Goal: Task Accomplishment & Management: Manage account settings

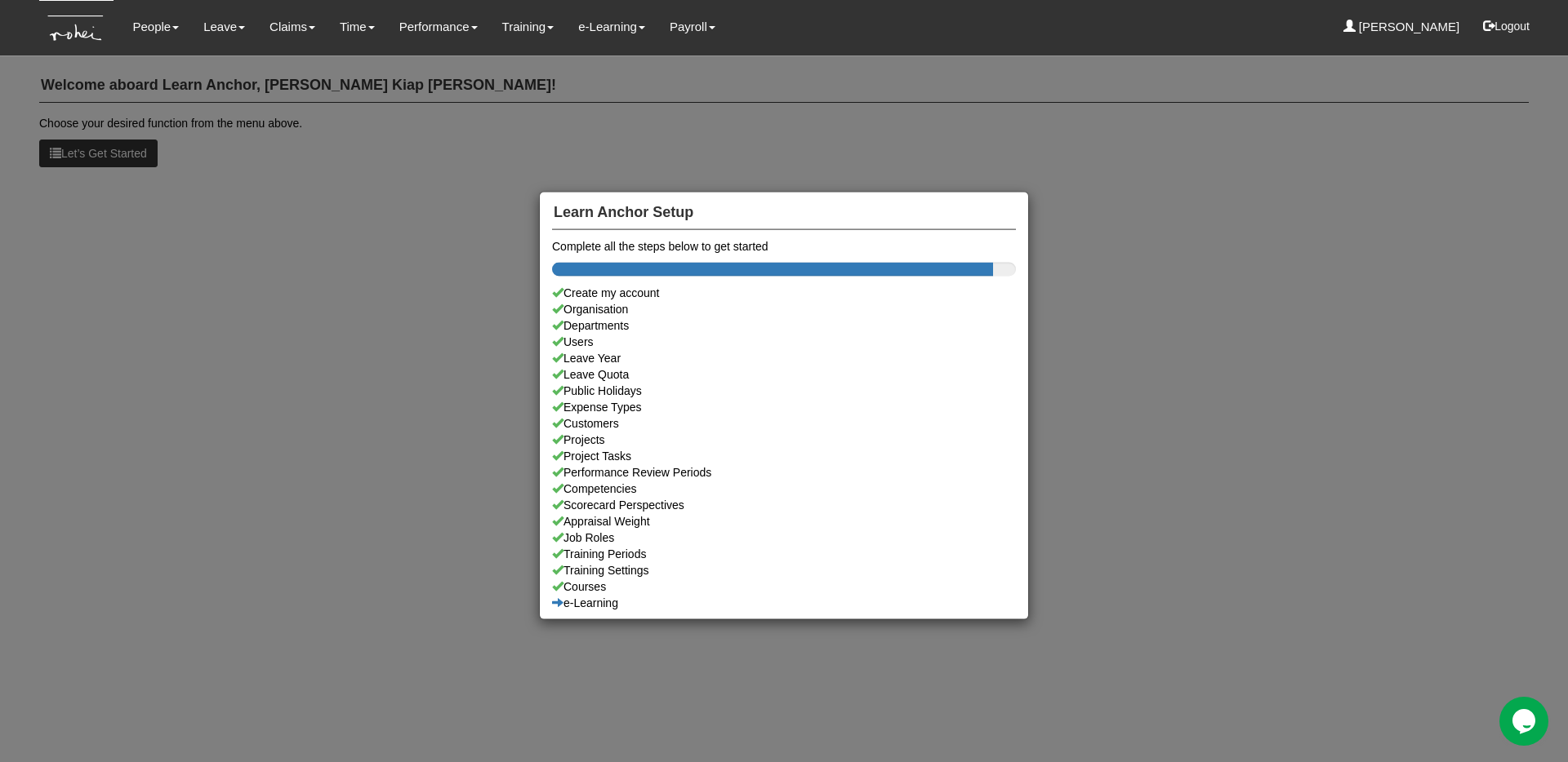
click at [166, 37] on div "Learn Anchor Setup Complete all the steps below to get started Create my accoun…" at bounding box center [784, 381] width 1568 height 762
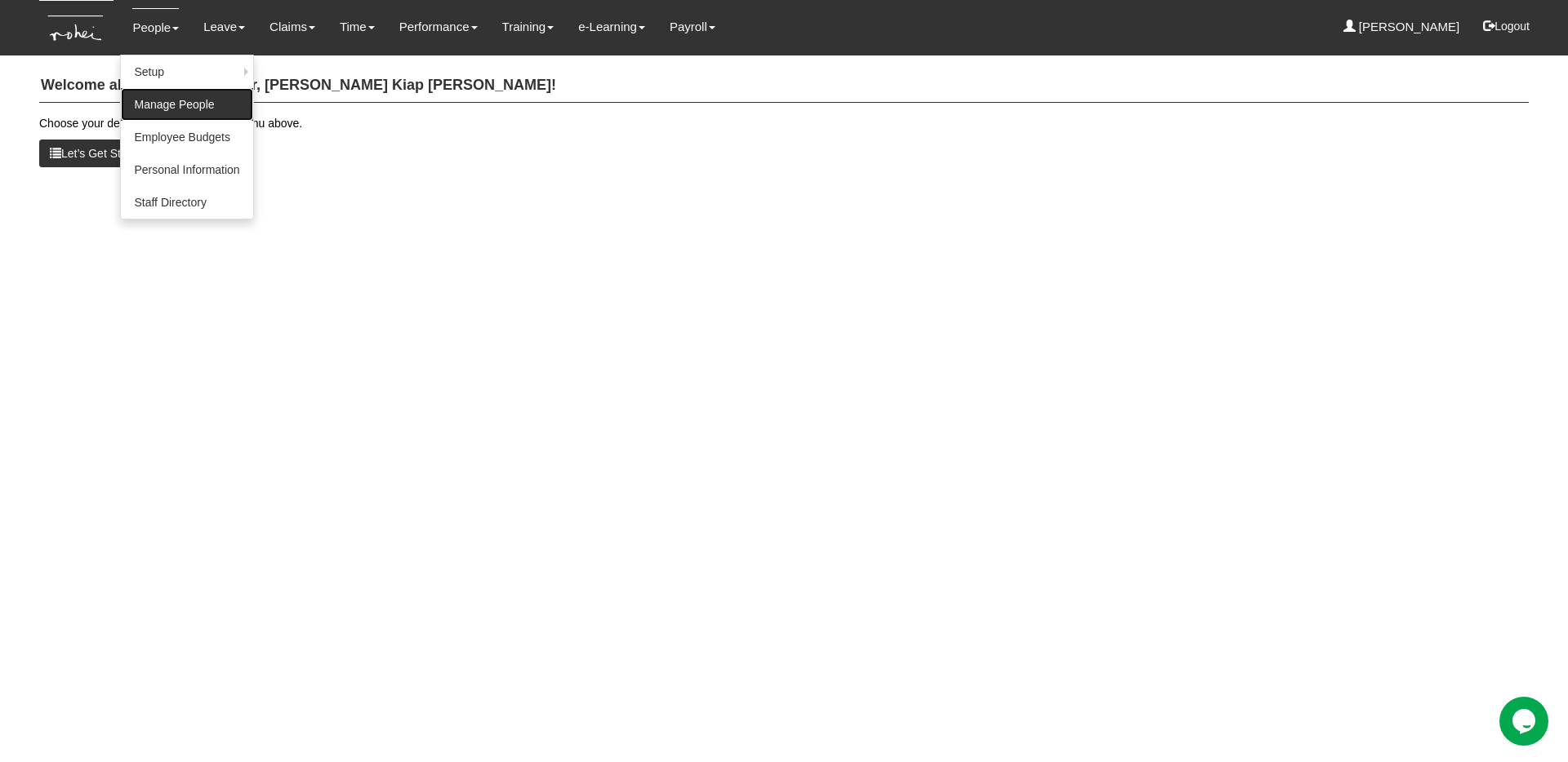
click at [189, 101] on link "Manage People" at bounding box center [186, 104] width 131 height 33
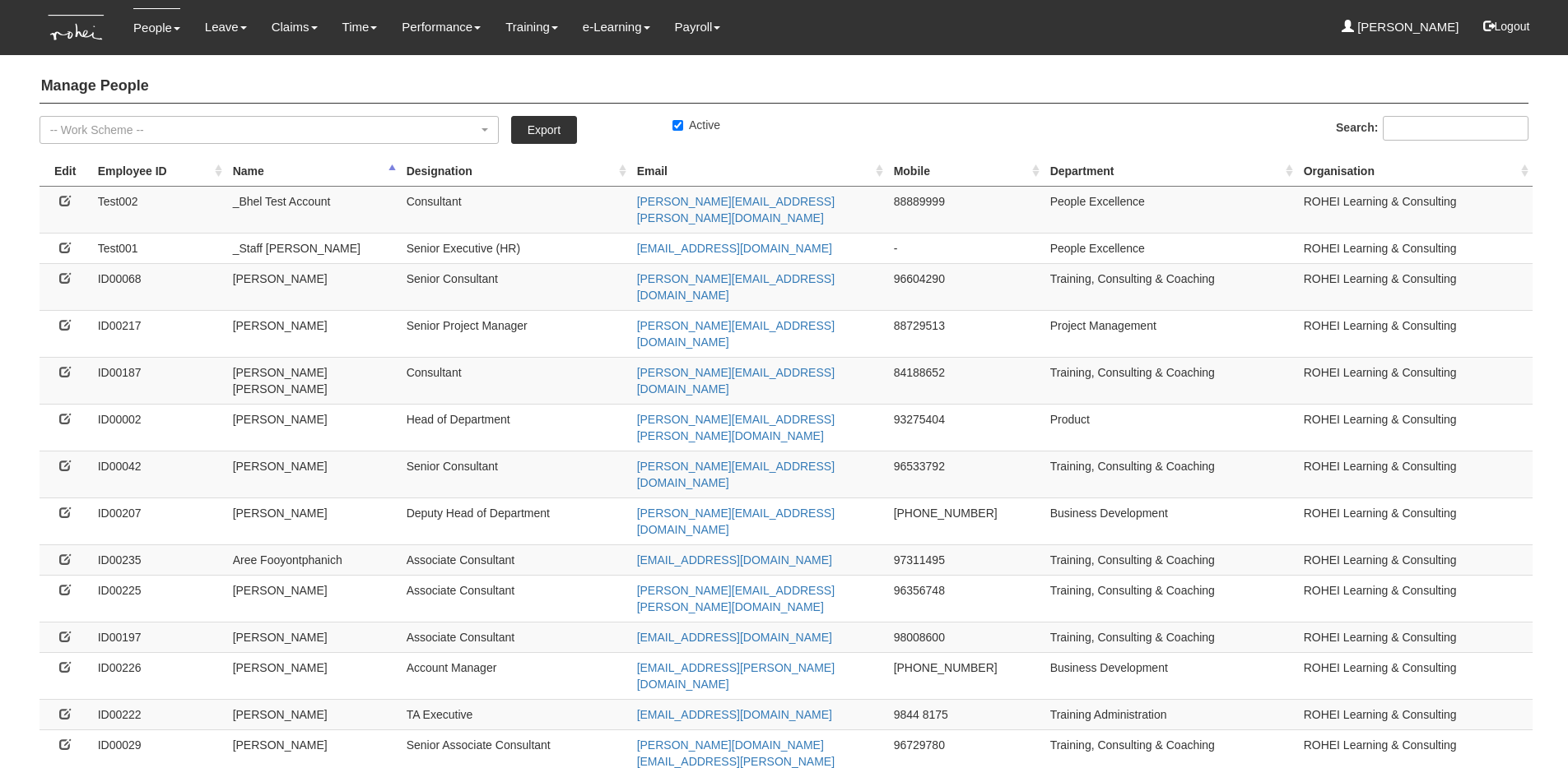
select select "50"
click at [678, 128] on input "Active" at bounding box center [677, 125] width 10 height 10
checkbox input "false"
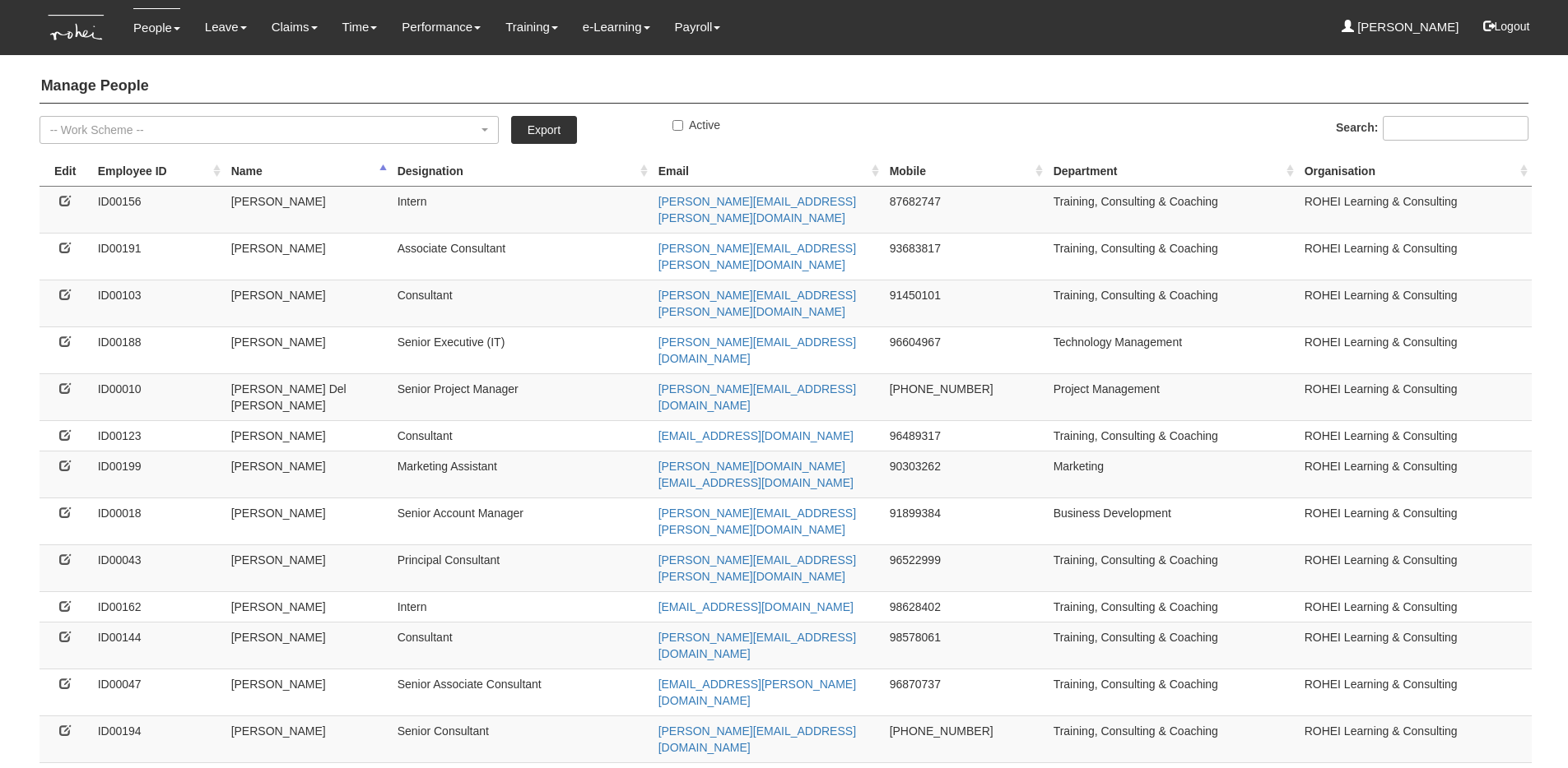
select select "50"
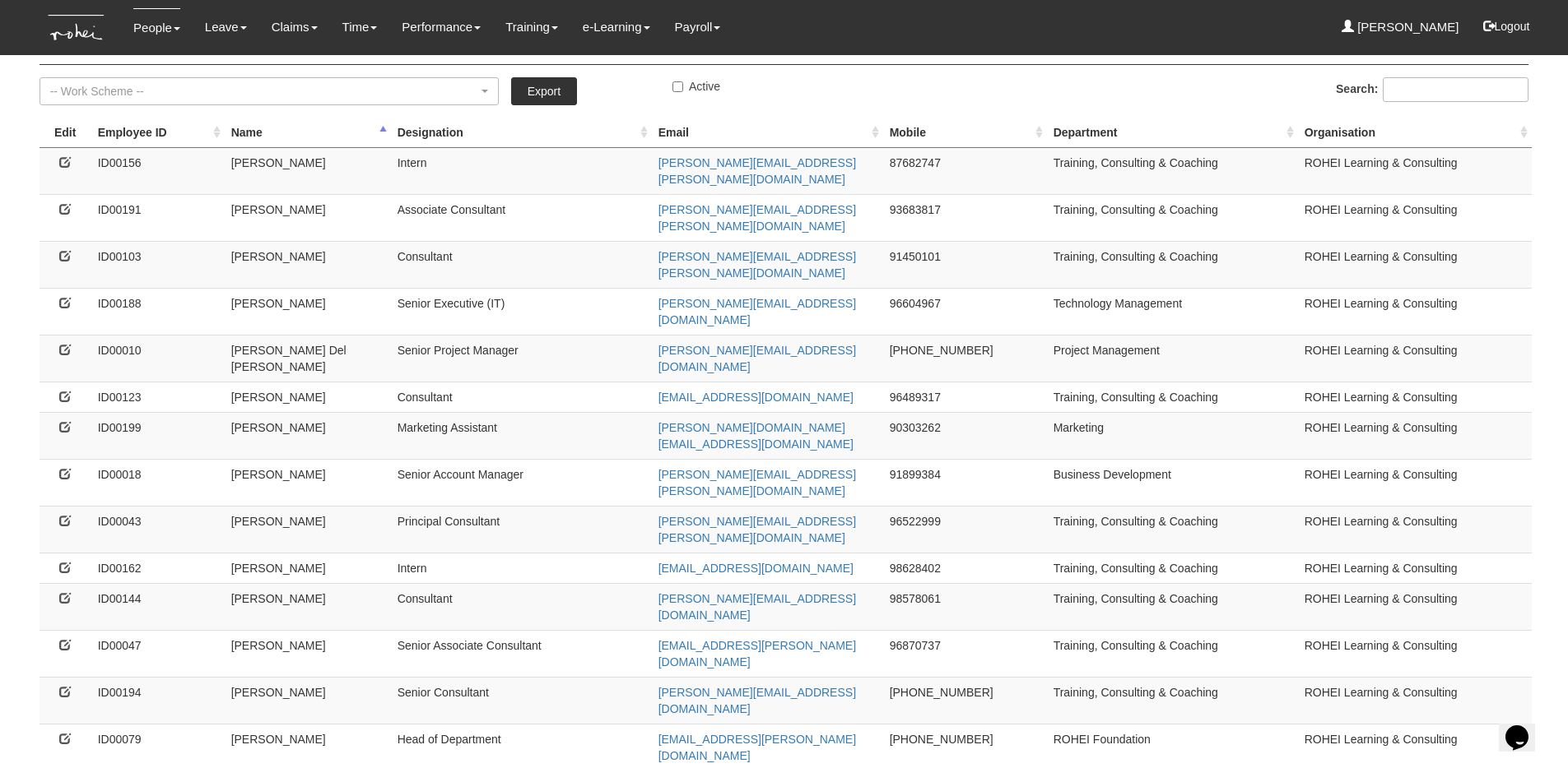
scroll to position [55, 0]
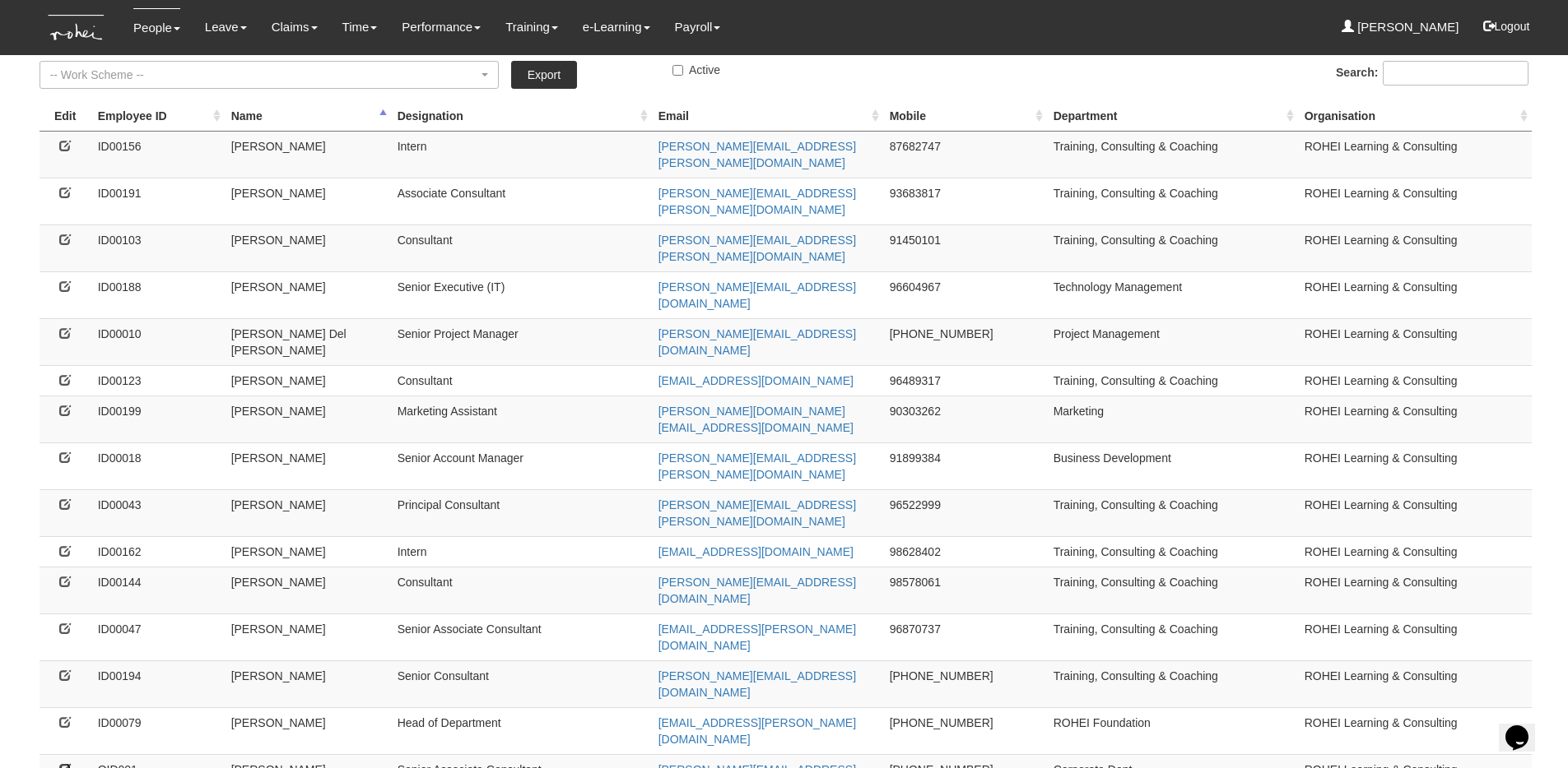
click at [68, 763] on icon at bounding box center [65, 769] width 11 height 11
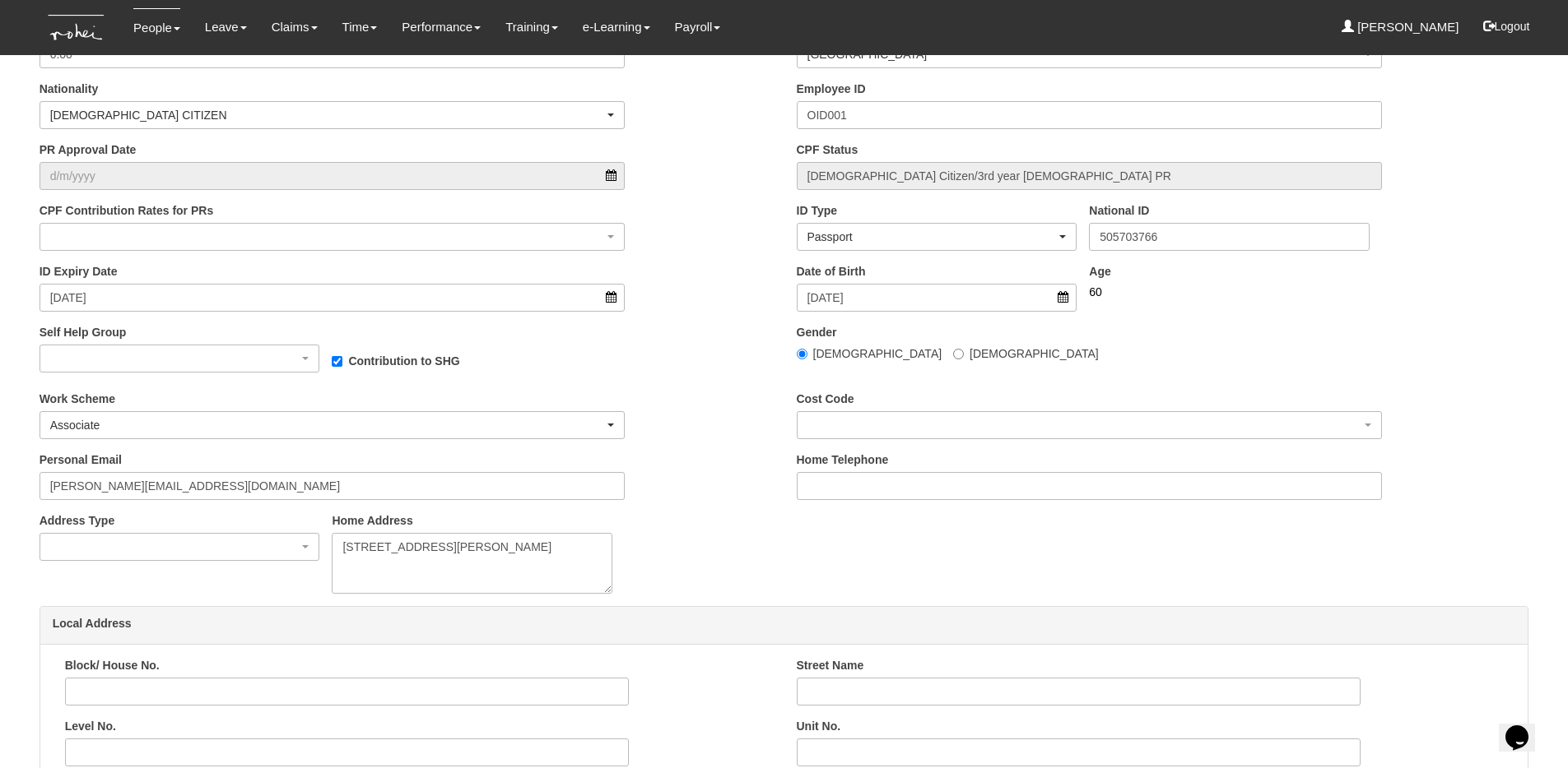
scroll to position [758, 0]
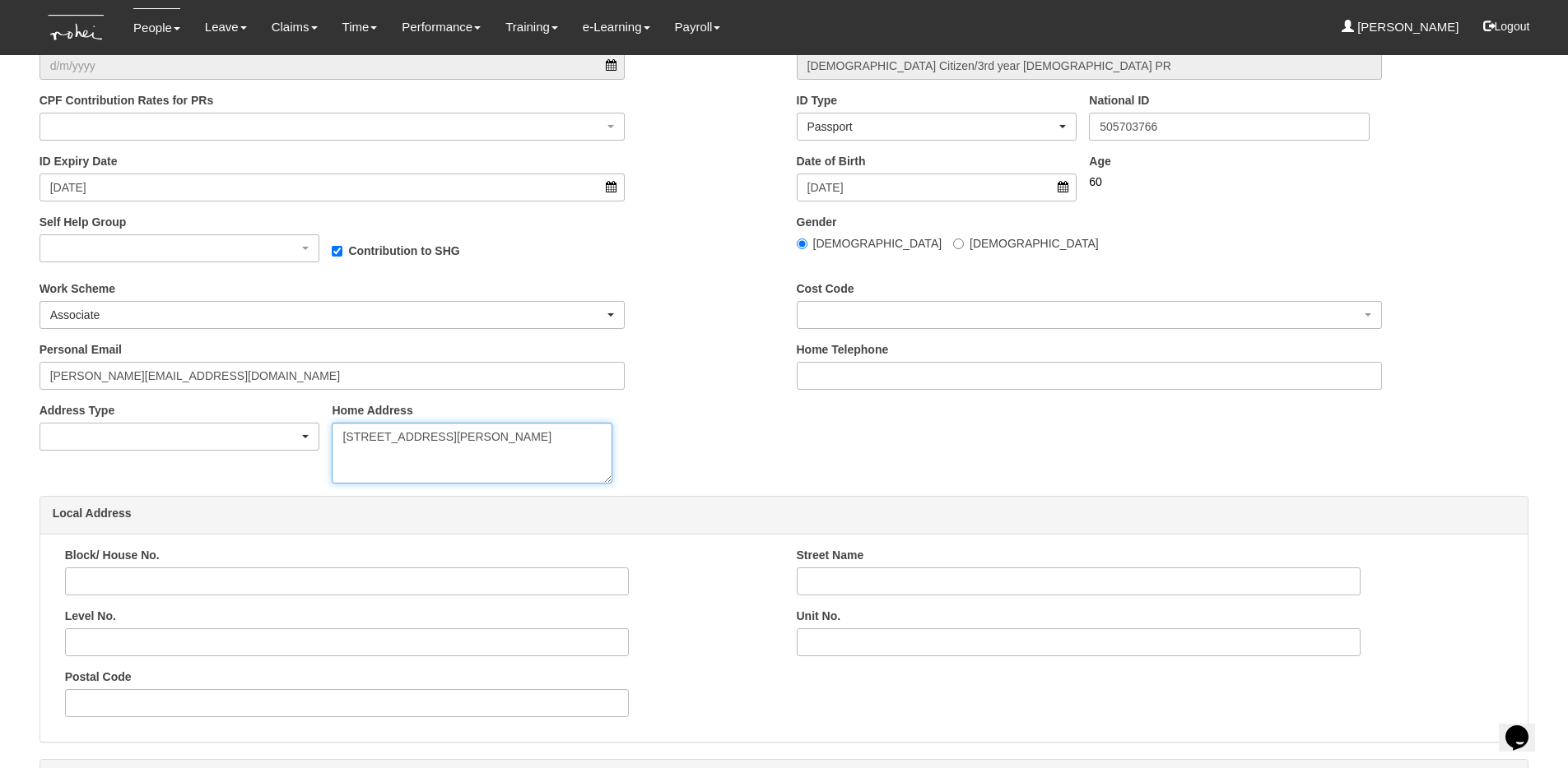
drag, startPoint x: 465, startPoint y: 464, endPoint x: 308, endPoint y: 427, distance: 161.3
click at [308, 427] on div "Address Type Local Foreign CareOf Home Address 6890 S Stephenson Lane Springfie…" at bounding box center [406, 448] width 757 height 93
paste textarea "6890 S Stephenson Lane Springfield, IL. 62707"
type textarea "t6890 S Stephenson Lane Springfield, IL. 62707"
